Goal: Ask a question

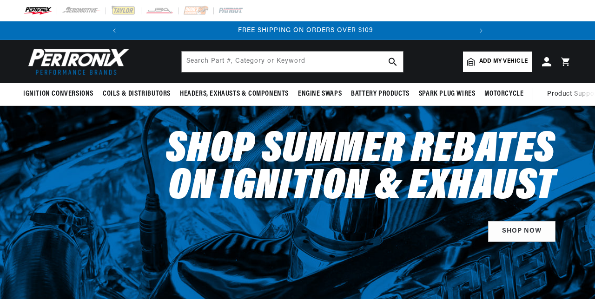
scroll to position [0, 347]
click at [293, 59] on input "text" at bounding box center [292, 62] width 221 height 20
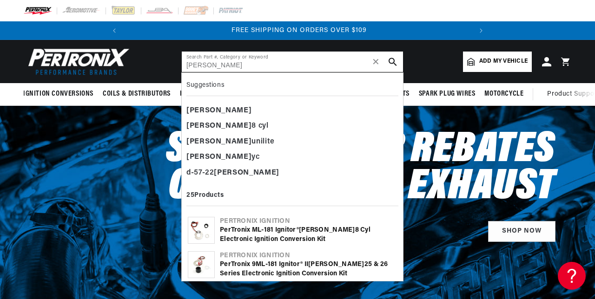
type input "[PERSON_NAME]"
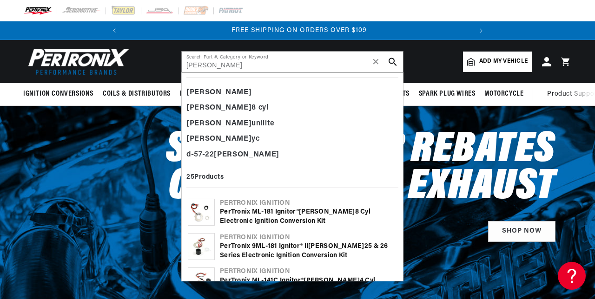
scroll to position [20, 0]
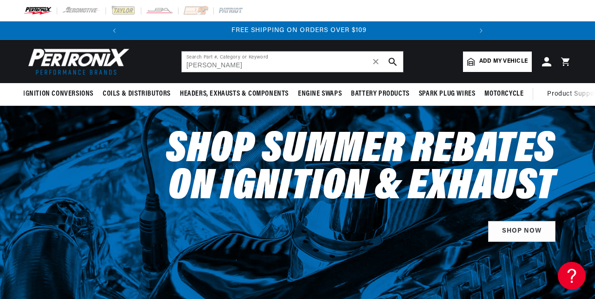
click at [218, 138] on h2 "Shop Summer Rebates on Ignition & Exhaust" at bounding box center [361, 169] width 390 height 74
click at [390, 65] on icon "search button" at bounding box center [393, 62] width 8 height 8
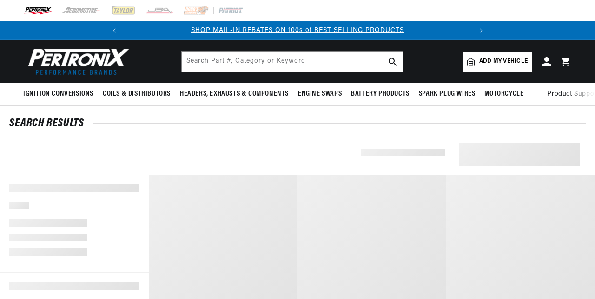
type input "[PERSON_NAME]"
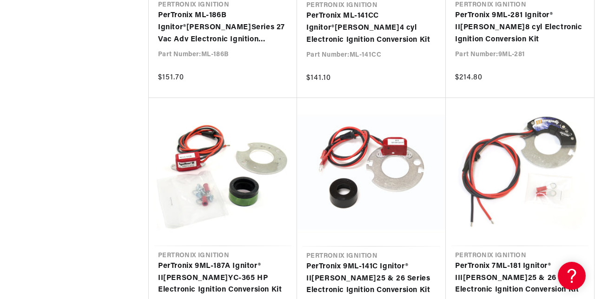
scroll to position [835, 0]
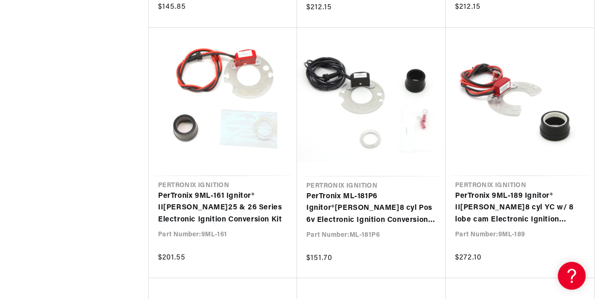
scroll to position [1405, 0]
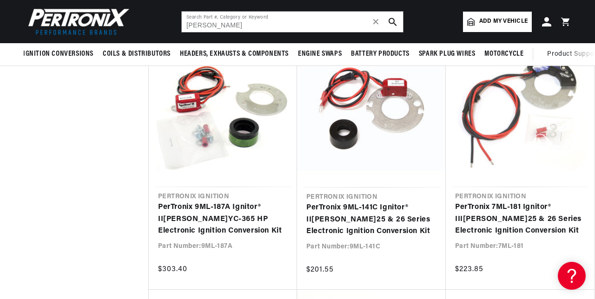
click at [233, 215] on link "PerTronix 9ML-187A Ignitor® II Mallory YC-365 HP Electronic Ignition Conversion…" at bounding box center [223, 220] width 130 height 36
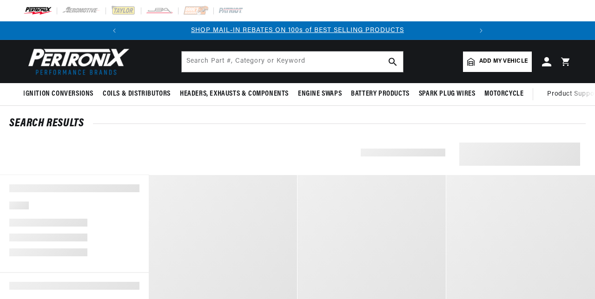
scroll to position [889, 0]
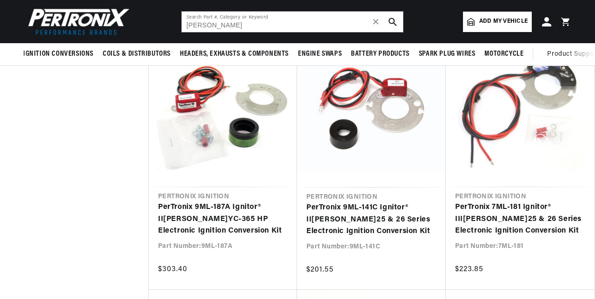
type input "[PERSON_NAME]"
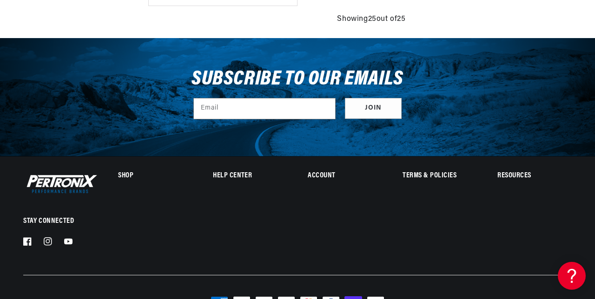
scroll to position [0, 347]
click at [235, 177] on h2 "Help Center" at bounding box center [250, 176] width 74 height 7
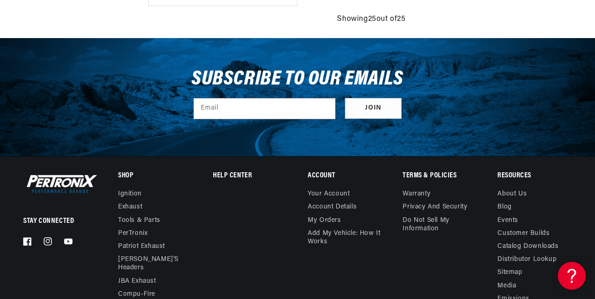
scroll to position [0, 0]
click at [236, 175] on details "Help Center Contact us Call Us (913-808-2376) FAQ Pertronix Ordering Viewing Or…" at bounding box center [250, 181] width 74 height 16
click at [233, 177] on details "Help Center Contact us Call Us (913-808-2376) FAQ Pertronix Ordering Viewing Or…" at bounding box center [250, 181] width 74 height 16
click at [551, 258] on link "Distributor Lookup" at bounding box center [526, 259] width 59 height 13
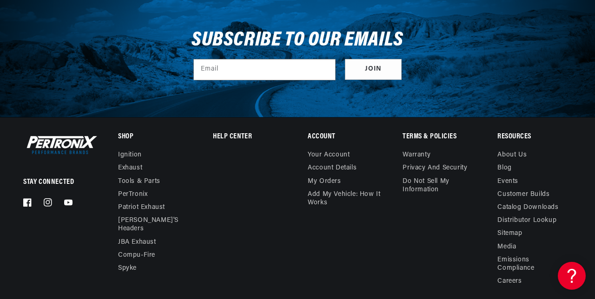
click at [546, 220] on link "Distributor Lookup" at bounding box center [526, 220] width 59 height 13
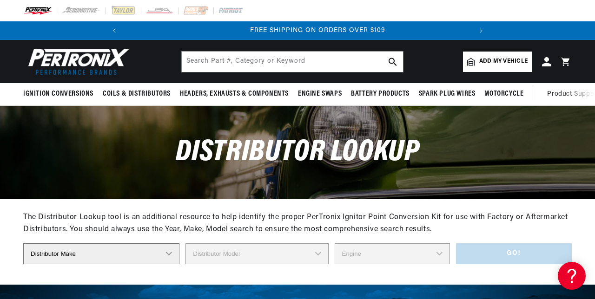
scroll to position [0, 347]
select select "[PERSON_NAME]"
click at [315, 253] on select "Distributor Model 381775 384193 980680 981659 3538701 23 Series (4 CYL) 23 Seri…" at bounding box center [257, 254] width 145 height 21
select select "YC Series"
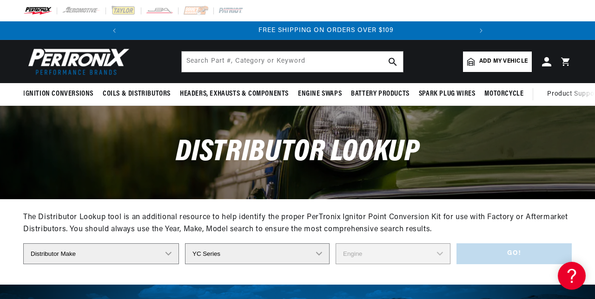
scroll to position [0, 347]
click at [440, 254] on select "Engine 8" at bounding box center [393, 254] width 115 height 21
select select "8"
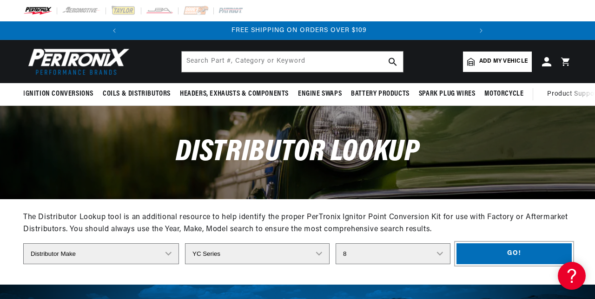
click at [531, 256] on button "Go!" at bounding box center [514, 254] width 115 height 21
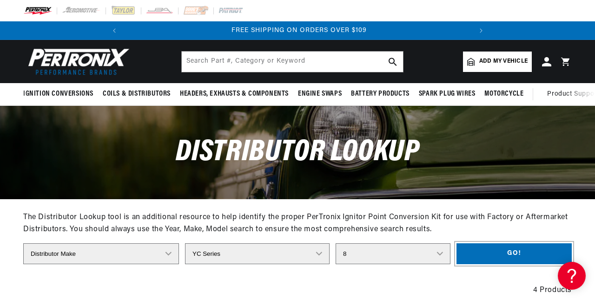
click at [507, 263] on button "Go!" at bounding box center [514, 254] width 115 height 21
click at [515, 257] on button "Go!" at bounding box center [514, 254] width 115 height 21
click at [511, 258] on button "Go!" at bounding box center [514, 254] width 115 height 21
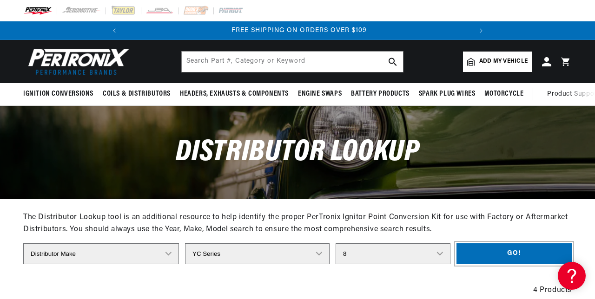
click at [520, 257] on button "Go!" at bounding box center [514, 254] width 115 height 21
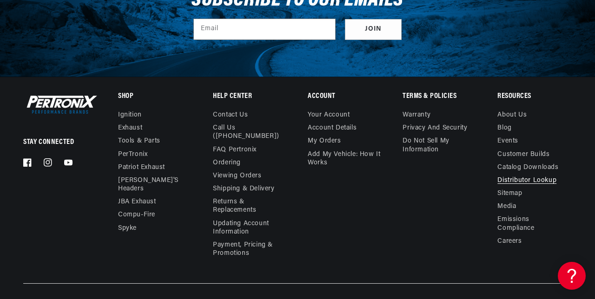
scroll to position [0, 0]
click at [237, 111] on link "Contact us" at bounding box center [230, 116] width 35 height 11
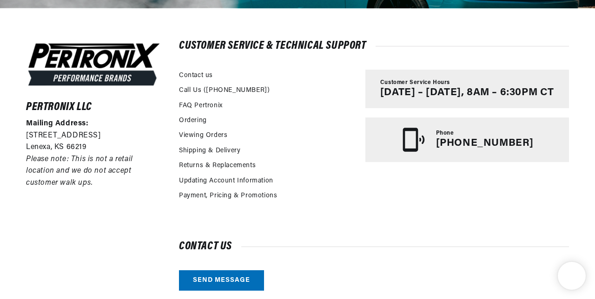
scroll to position [331, 0]
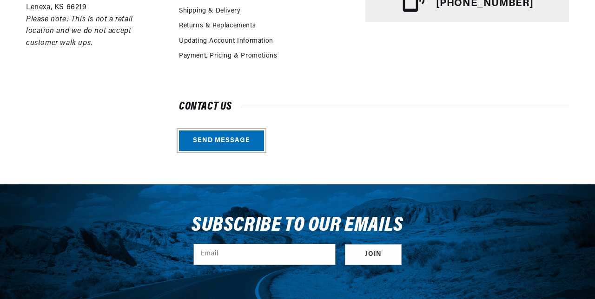
click at [240, 139] on link "Send message" at bounding box center [221, 141] width 85 height 21
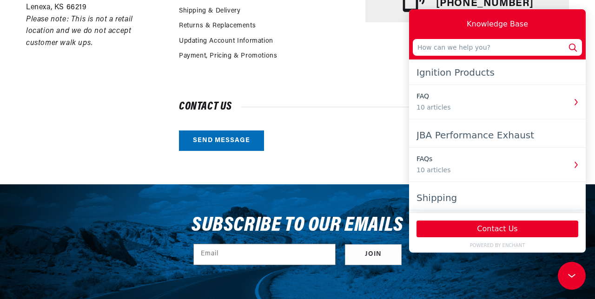
scroll to position [0, 347]
click at [235, 148] on link "Send message" at bounding box center [221, 141] width 85 height 21
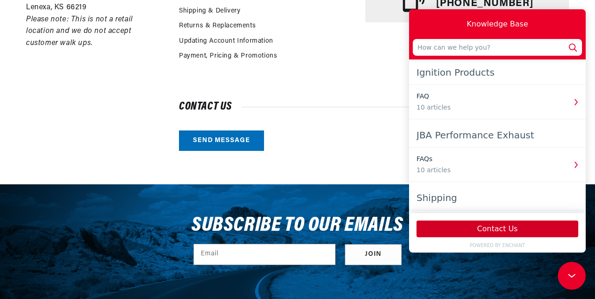
click at [510, 238] on button "Contact Us" at bounding box center [498, 229] width 162 height 17
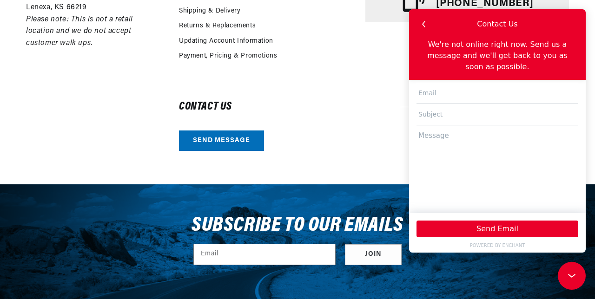
scroll to position [0, 0]
type input "[EMAIL_ADDRESS][DOMAIN_NAME]"
click at [472, 106] on input "text" at bounding box center [498, 114] width 162 height 21
type input "[PERSON_NAME] YCRPCSP 4 LOBE"
click at [464, 128] on textarea at bounding box center [498, 165] width 162 height 79
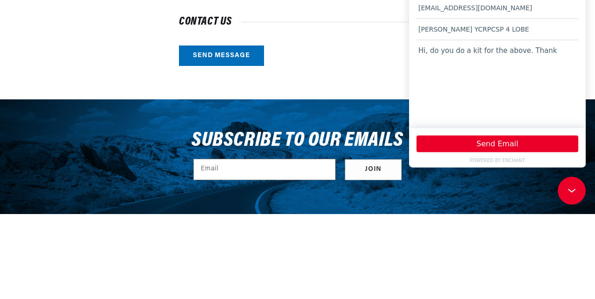
scroll to position [0, 347]
type textarea "Hi, do you do a kit for the above. Thanks"
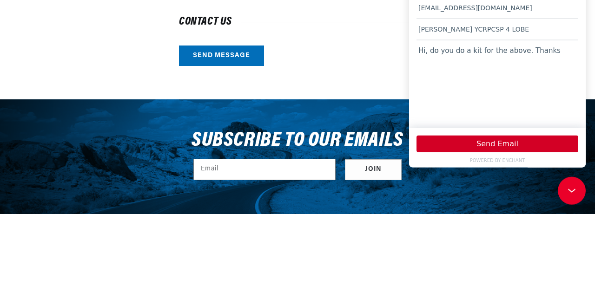
click at [508, 152] on button "Send Email" at bounding box center [498, 144] width 162 height 17
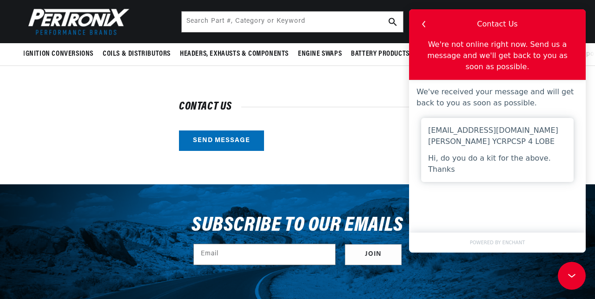
scroll to position [0, 0]
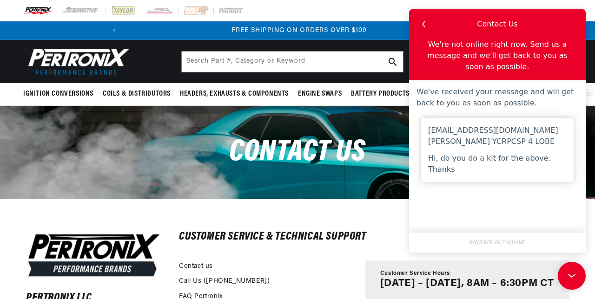
click at [427, 25] on icon "button" at bounding box center [424, 24] width 12 height 12
